Goal: Information Seeking & Learning: Learn about a topic

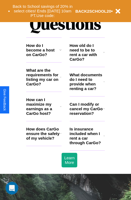
scroll to position [653, 0]
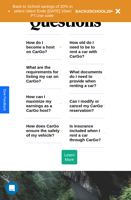
click at [44, 112] on h3 "How can I maximize my earnings as a CarGo host?" at bounding box center [43, 103] width 34 height 18
click at [104, 81] on icon at bounding box center [103, 78] width 1 height 4
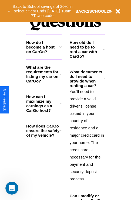
click at [60, 49] on icon at bounding box center [60, 47] width 2 height 4
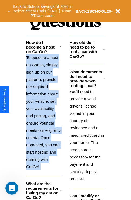
scroll to position [684, 0]
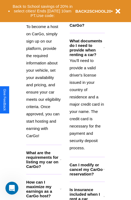
click at [60, 191] on icon at bounding box center [61, 189] width 2 height 4
click at [103, 171] on icon at bounding box center [104, 169] width 2 height 4
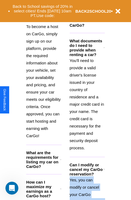
scroll to position [852, 0]
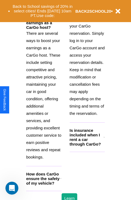
click at [44, 185] on h3 "How does CarGo ensure the safety of my vehicle?" at bounding box center [43, 179] width 34 height 14
click at [60, 1] on div "Back to School savings of 20% in select cities! Ends [DATE] 10am PT. Use code: …" at bounding box center [65, 11] width 131 height 22
